Goal: Task Accomplishment & Management: Use online tool/utility

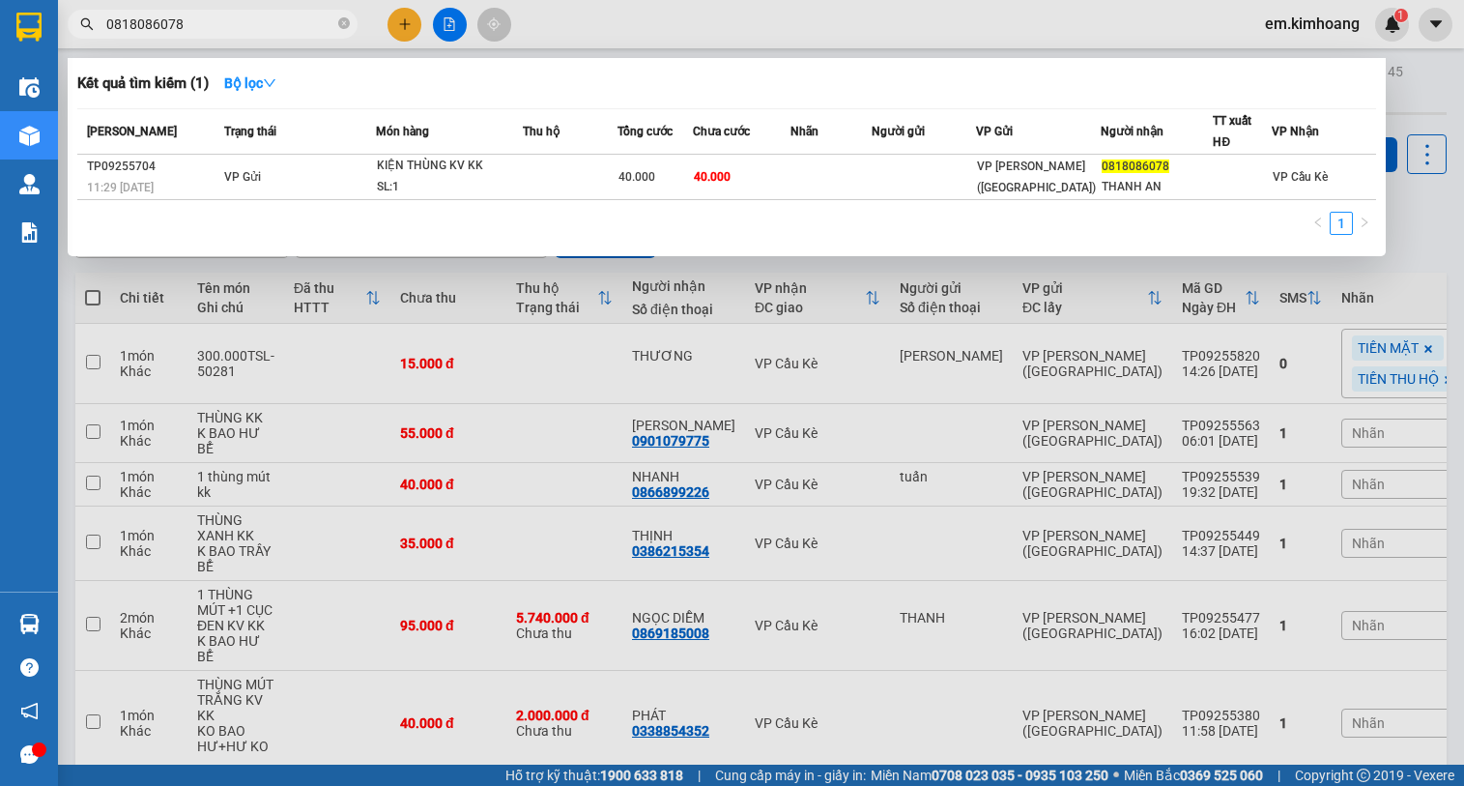
drag, startPoint x: 433, startPoint y: 530, endPoint x: 327, endPoint y: 355, distance: 204.7
click at [431, 525] on div at bounding box center [732, 393] width 1464 height 786
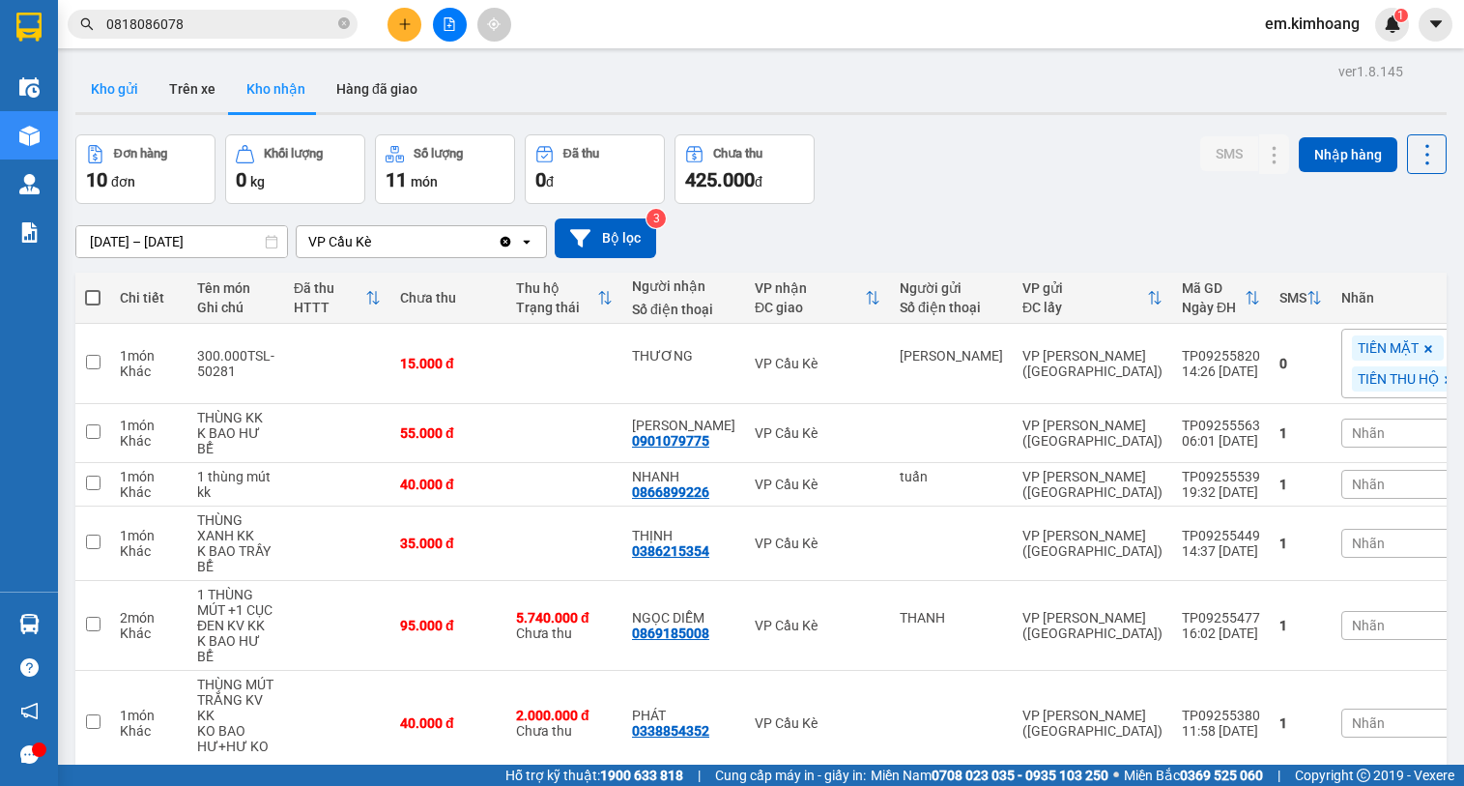
click at [124, 92] on button "Kho gửi" at bounding box center [114, 89] width 78 height 46
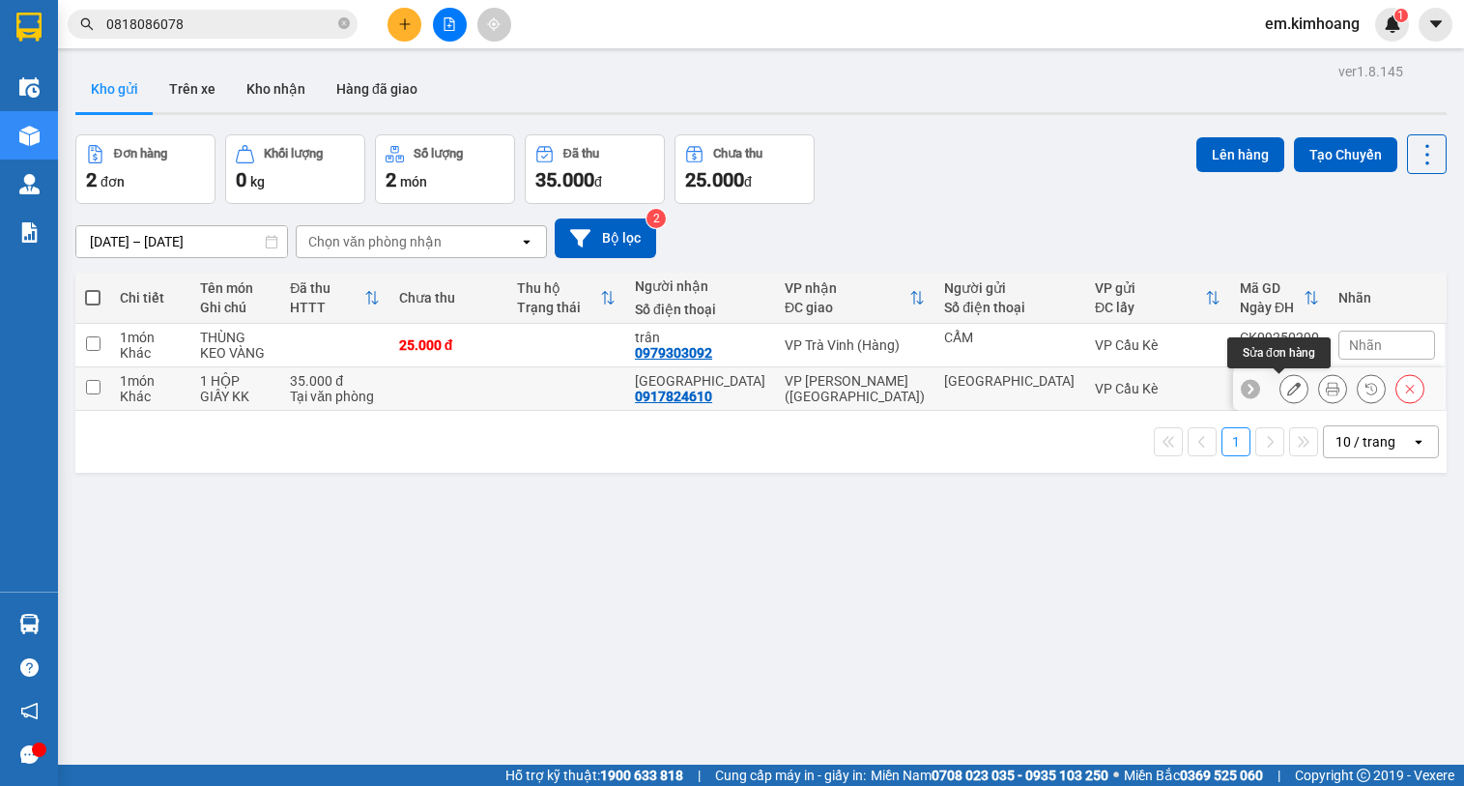
click at [1287, 386] on icon at bounding box center [1294, 389] width 14 height 14
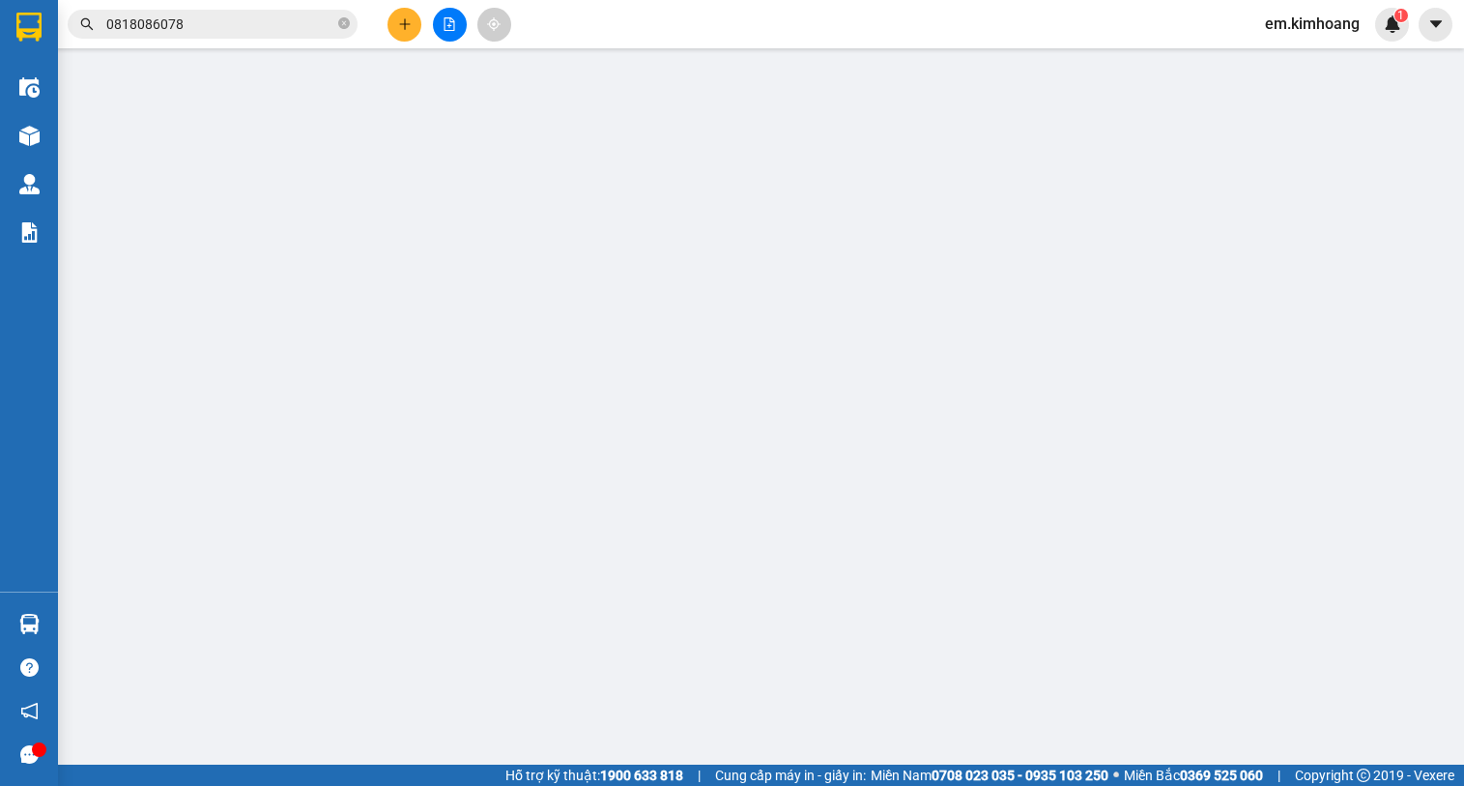
type input "[GEOGRAPHIC_DATA]"
type input "0917824610"
type input "[GEOGRAPHIC_DATA]"
type input "35.000"
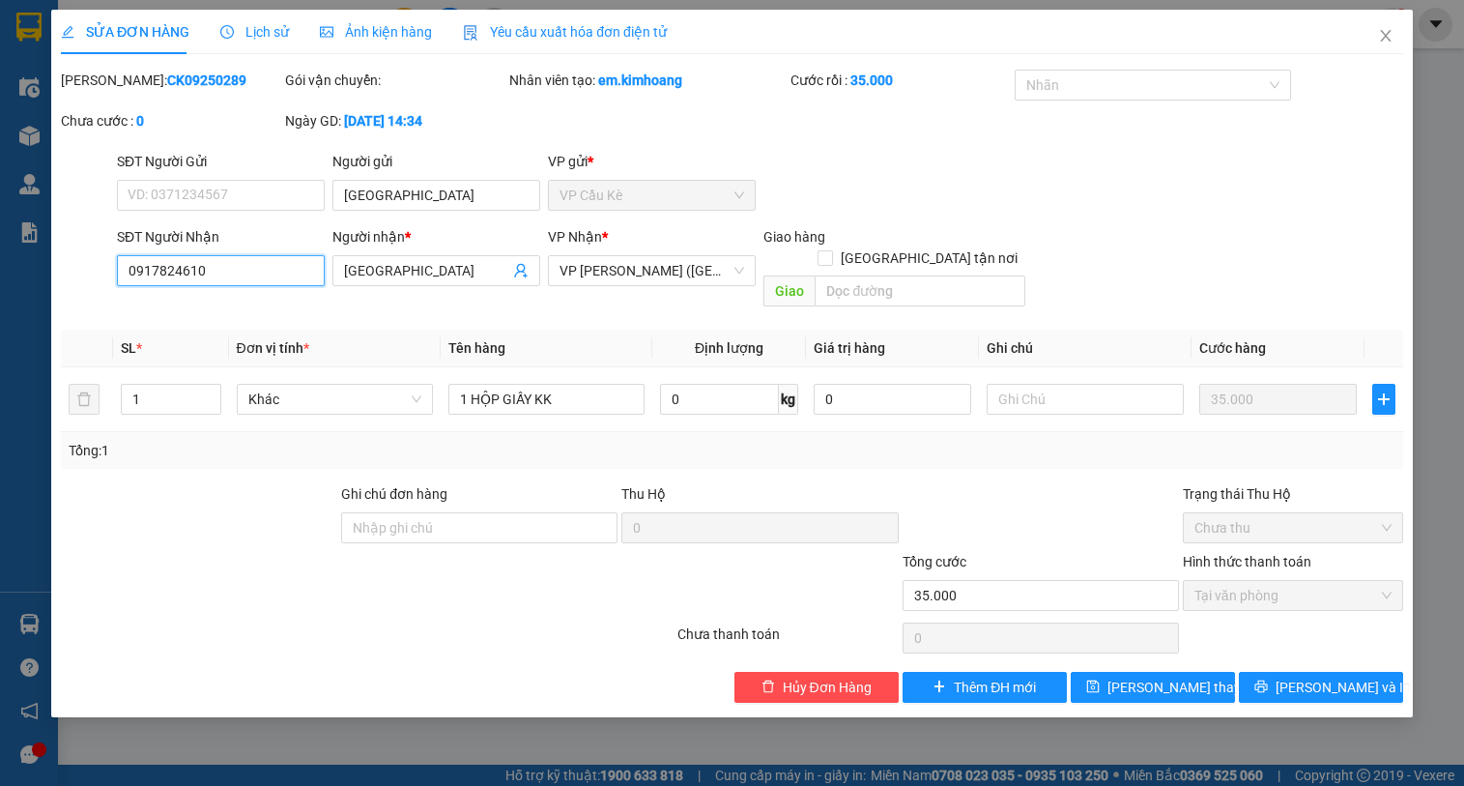
click at [284, 262] on input "0917824610" at bounding box center [221, 270] width 208 height 31
type input "0"
type input "0901256494"
click at [1100, 680] on icon "save" at bounding box center [1093, 686] width 13 height 13
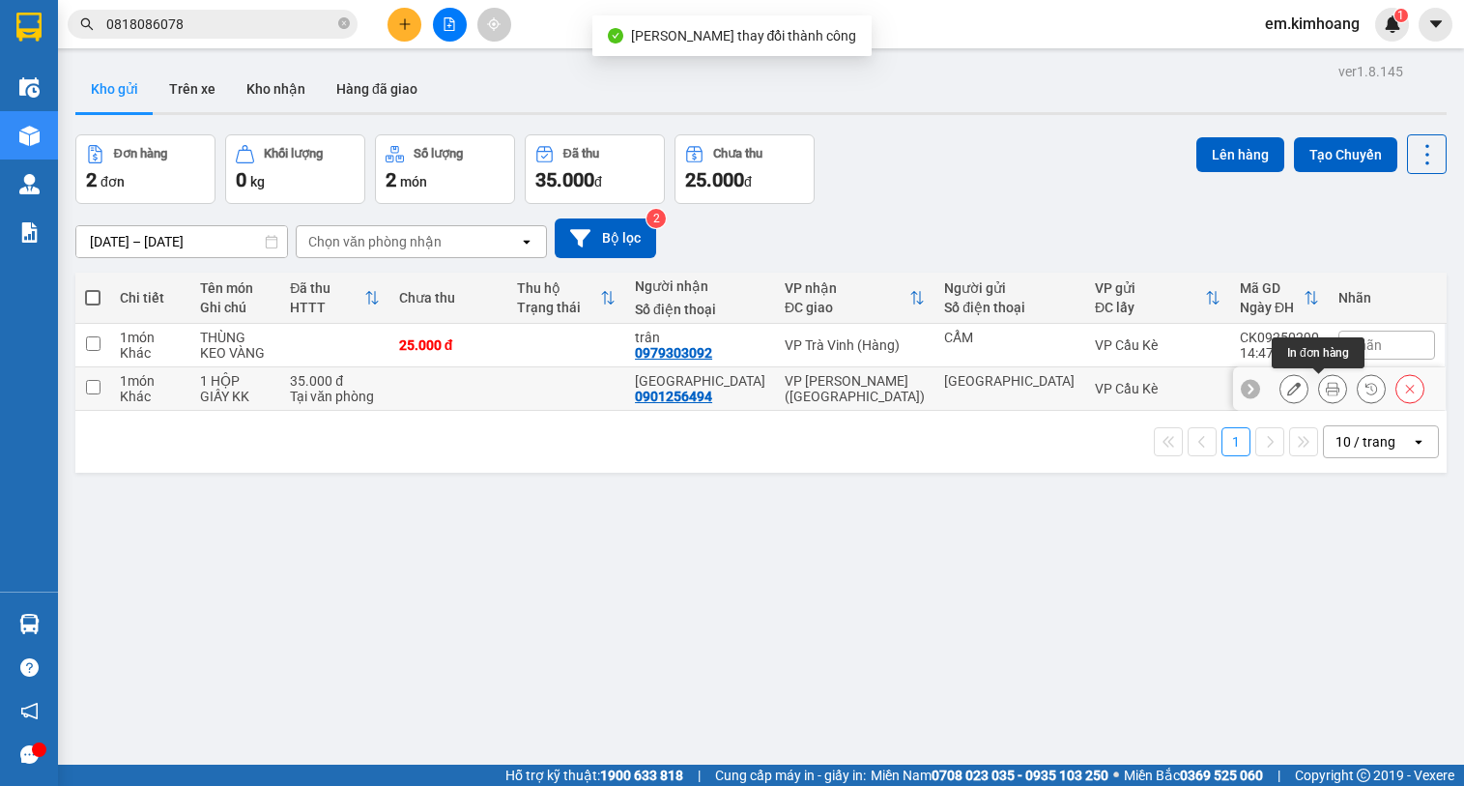
click at [1326, 390] on icon at bounding box center [1333, 389] width 14 height 14
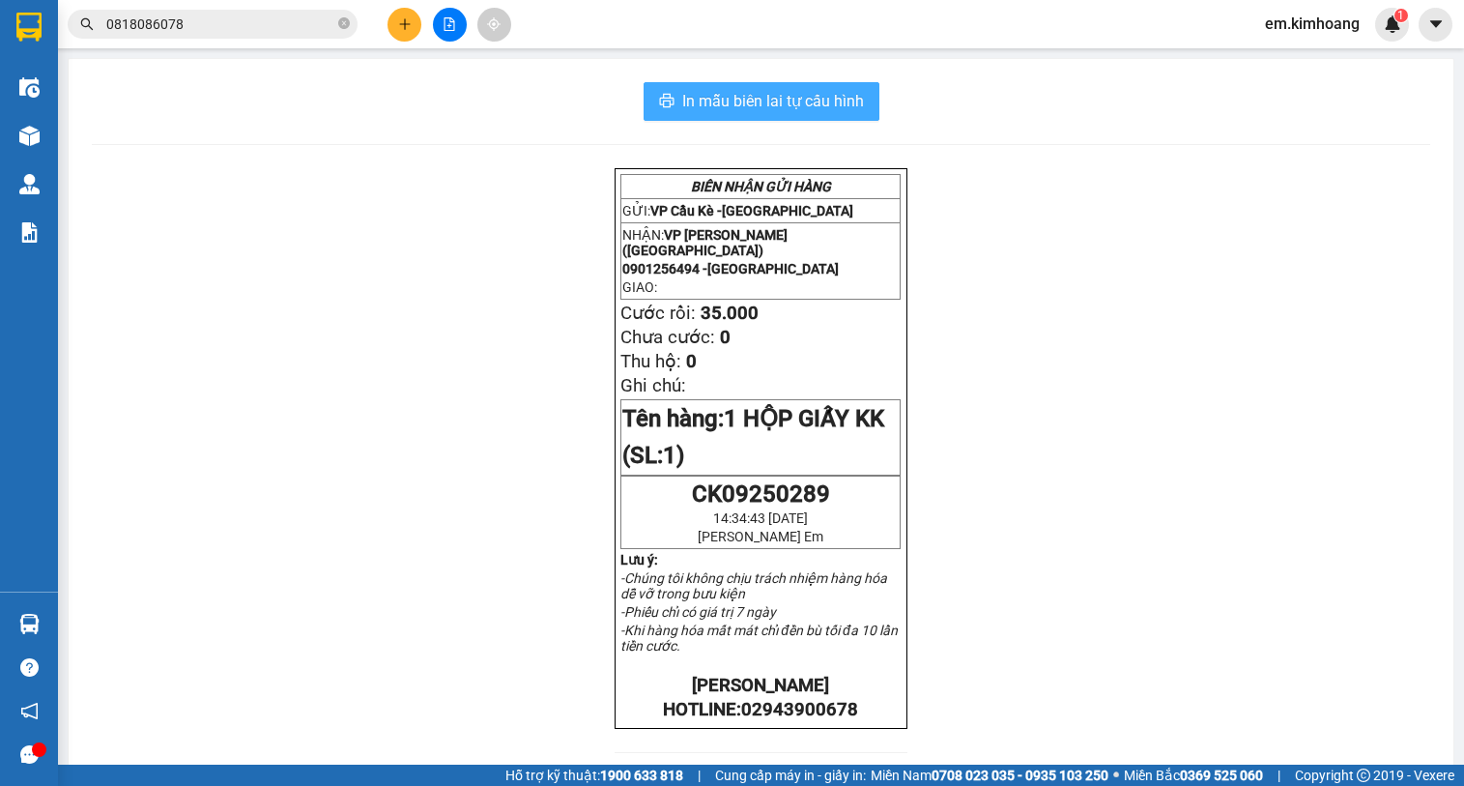
click at [773, 105] on span "In mẫu biên lai tự cấu hình" at bounding box center [773, 101] width 182 height 24
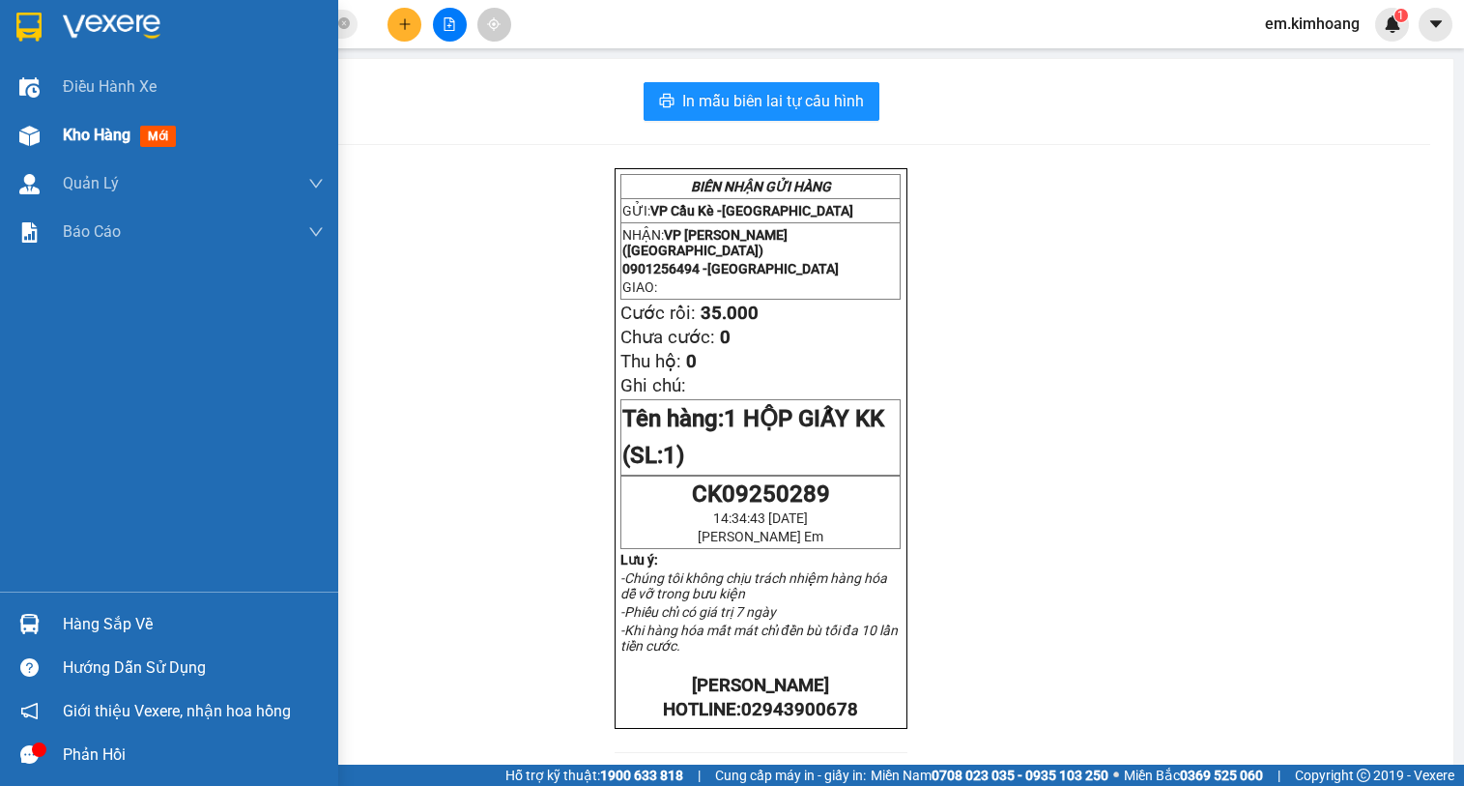
click at [88, 130] on span "Kho hàng" at bounding box center [97, 135] width 68 height 18
